Goal: Check status: Check status

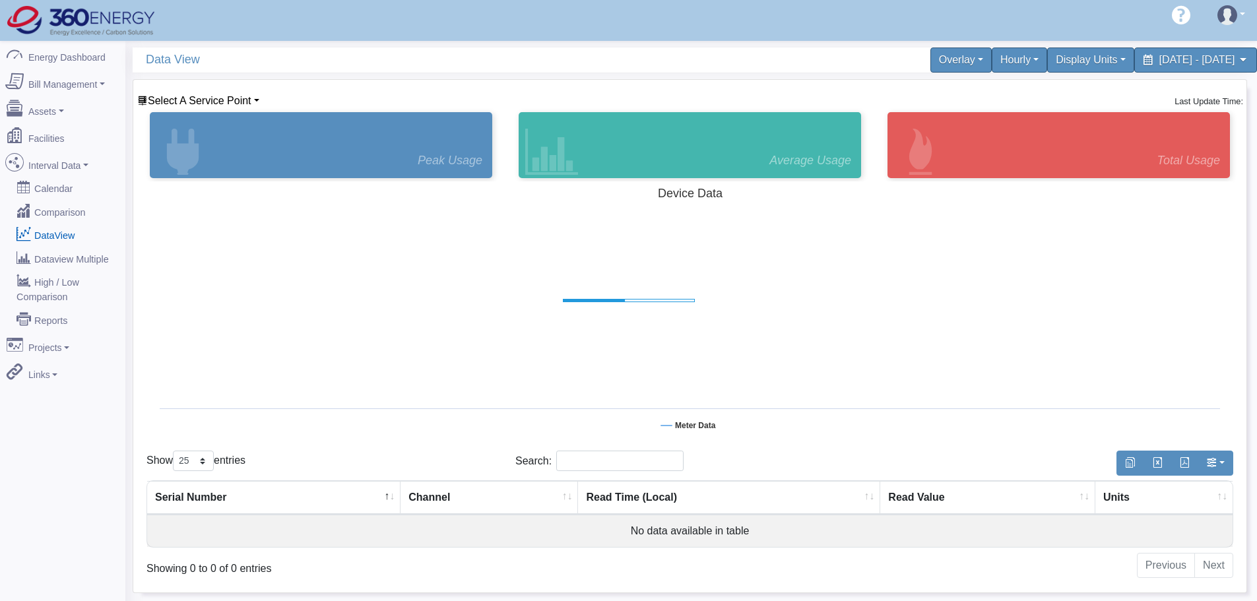
select select "25"
click at [175, 100] on span "Select A Service Point" at bounding box center [200, 100] width 104 height 11
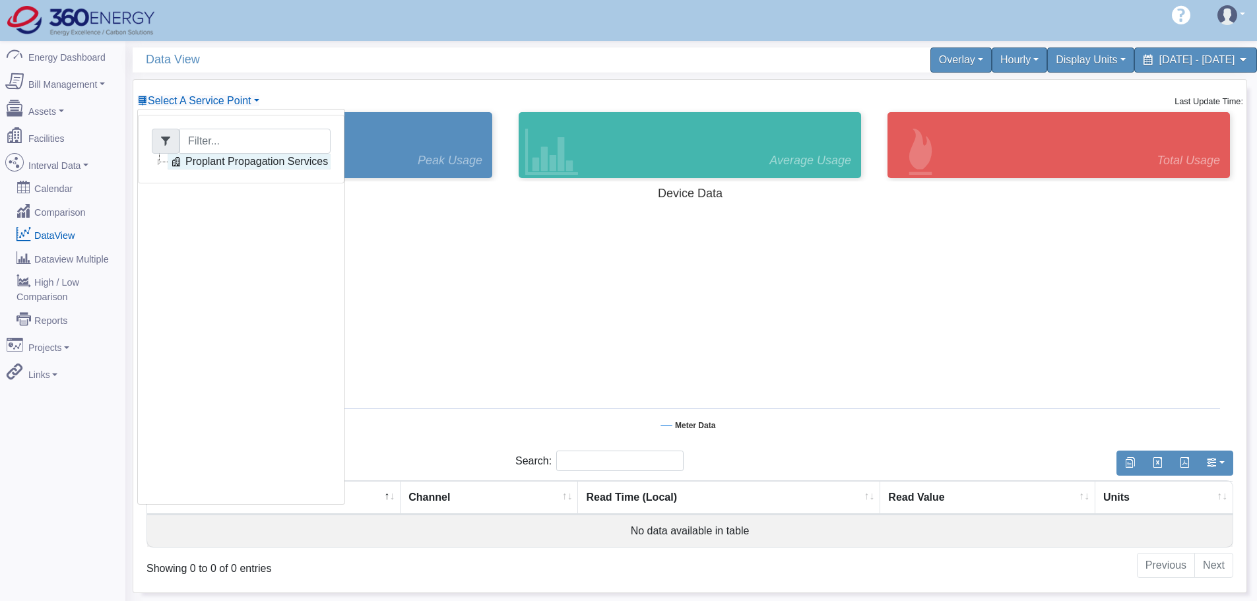
click at [192, 165] on link "Proplant Propagation Services" at bounding box center [249, 162] width 163 height 16
click at [651, 302] on rect at bounding box center [689, 313] width 1087 height 264
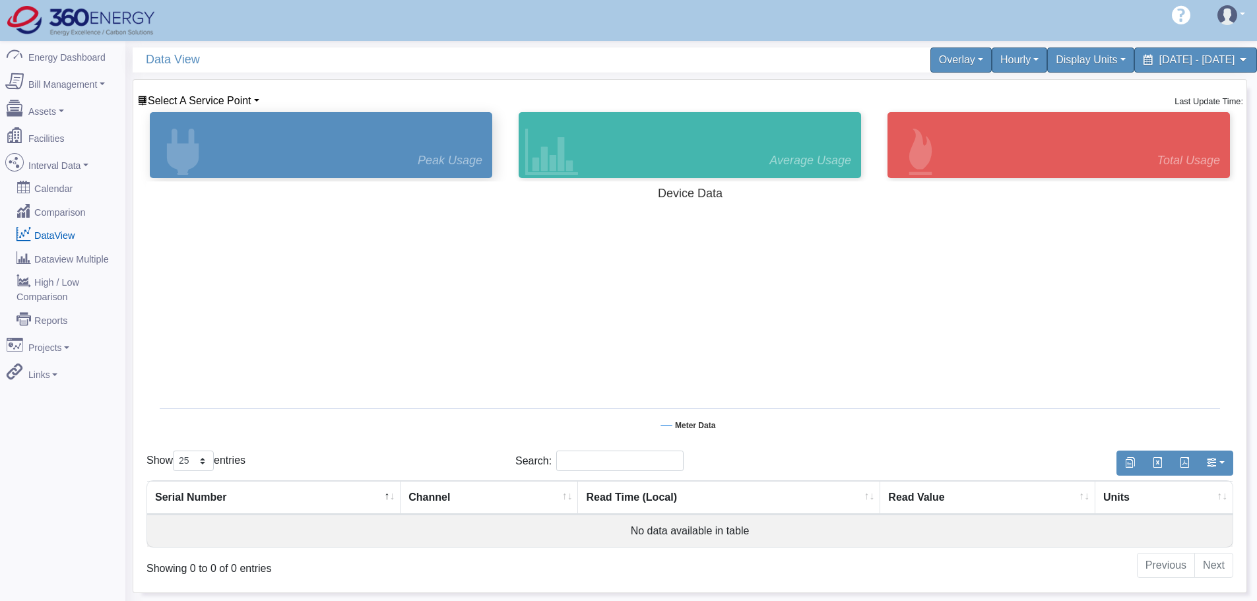
click at [404, 162] on div "Peak Usage" at bounding box center [321, 145] width 342 height 66
click at [223, 80] on div "Select A Service Point Proplant Propagation Services Main Electric kVA Last Upd…" at bounding box center [689, 336] width 1113 height 513
click at [223, 98] on span "Select A Service Point" at bounding box center [200, 100] width 104 height 11
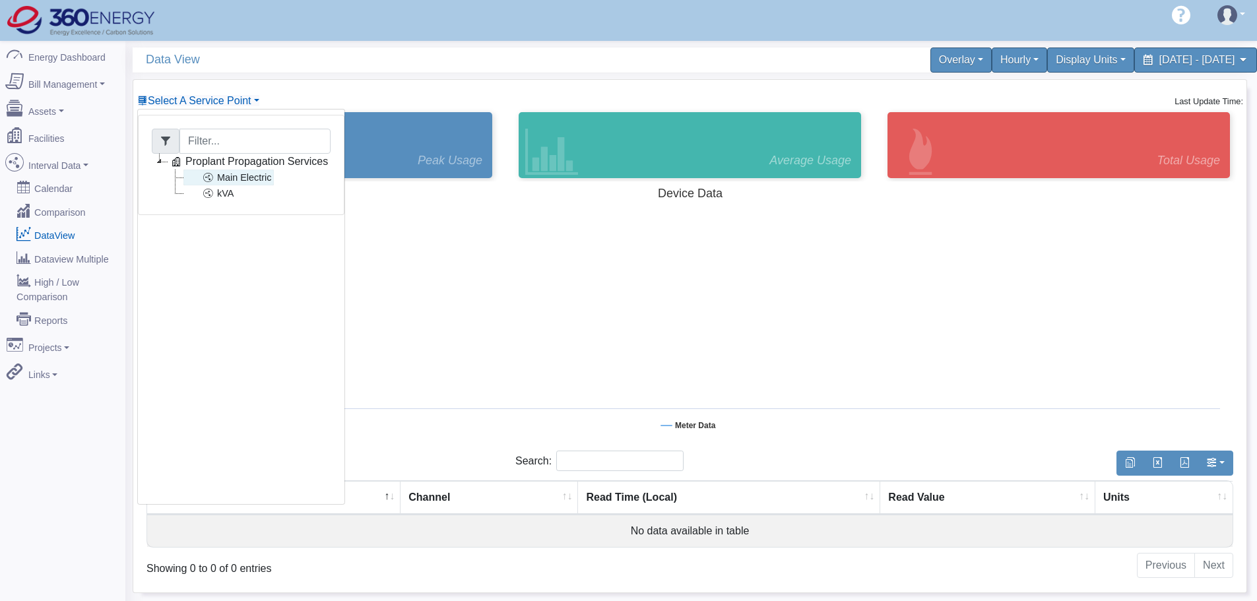
click at [226, 183] on link "Main Electric" at bounding box center [228, 178] width 90 height 16
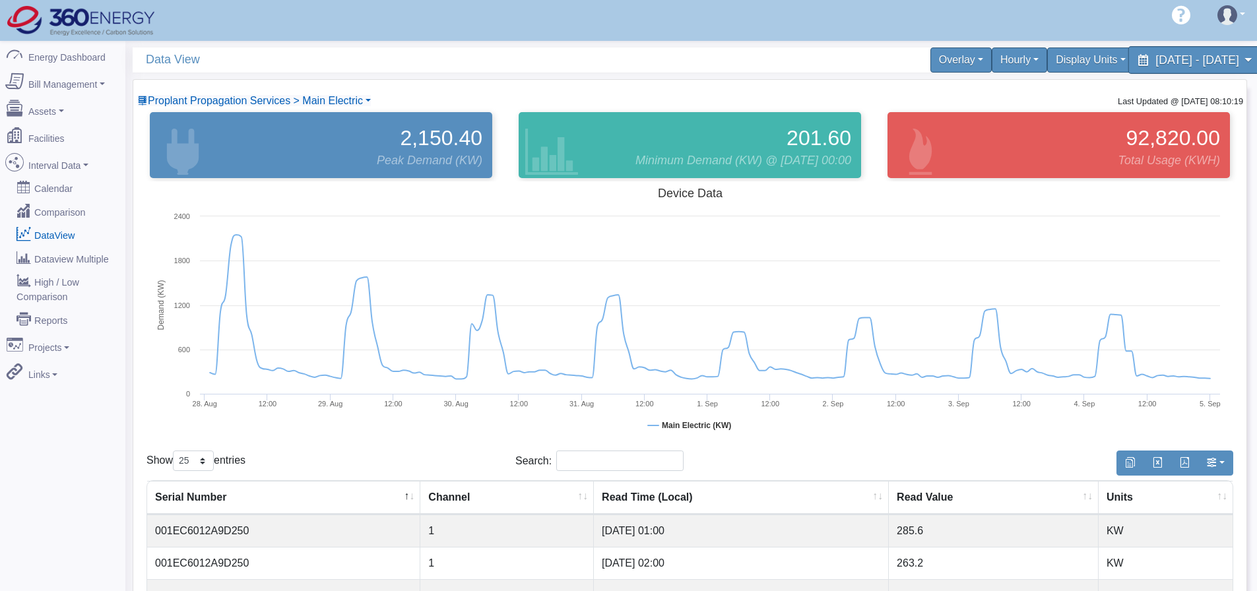
click at [1134, 70] on div "[DATE] - [DATE]" at bounding box center [1195, 60] width 135 height 28
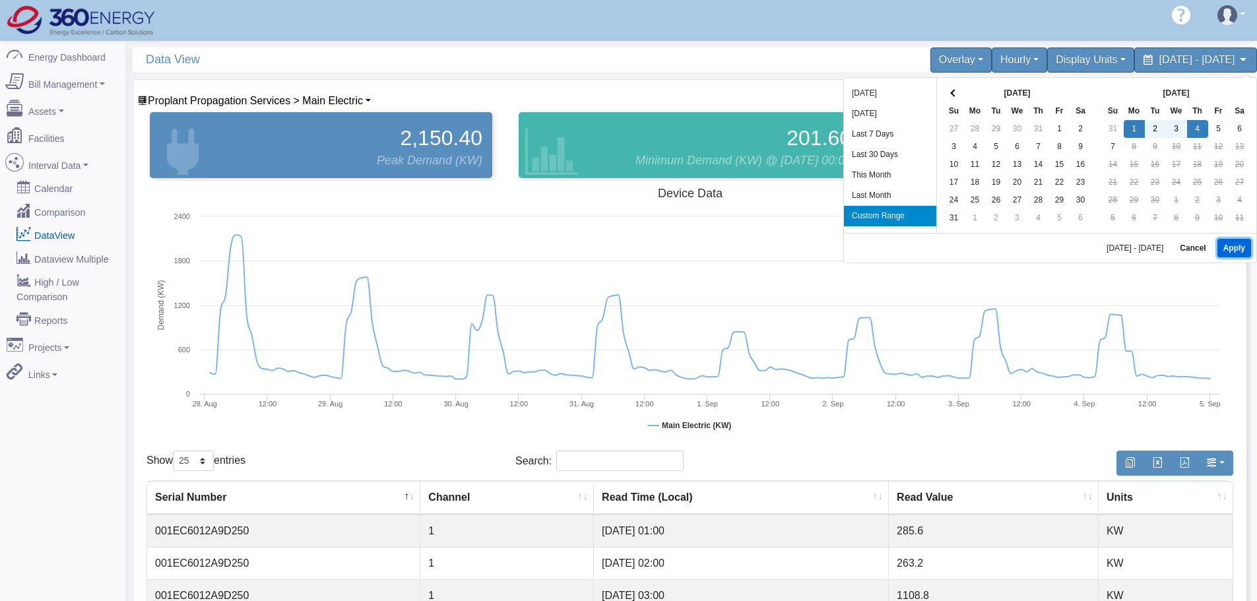
click at [1235, 249] on button "Apply" at bounding box center [1234, 248] width 34 height 18
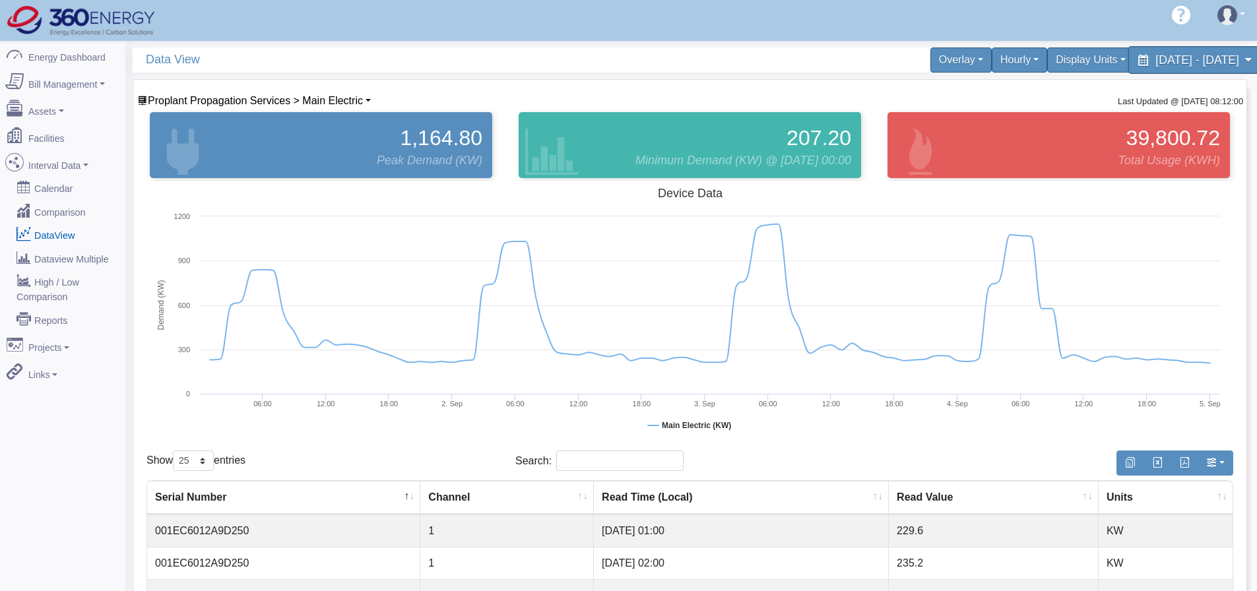
click at [1192, 61] on span "[DATE] - [DATE]" at bounding box center [1196, 59] width 83 height 13
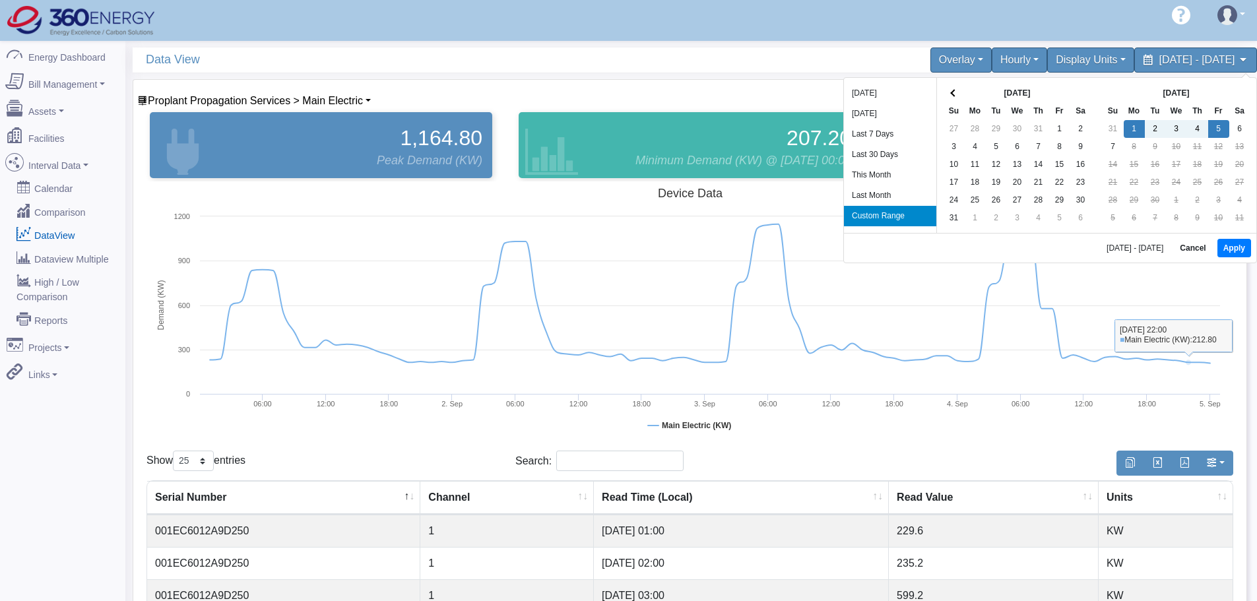
click at [1231, 259] on div "[DATE] - [DATE] Cancel Apply" at bounding box center [1050, 248] width 412 height 30
click at [1231, 253] on button "Apply" at bounding box center [1234, 248] width 34 height 18
